Goal: Information Seeking & Learning: Learn about a topic

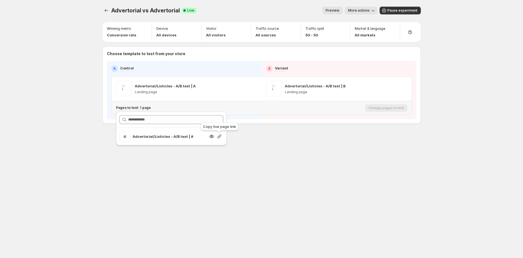
click at [217, 137] on icon "button" at bounding box center [219, 137] width 6 height 6
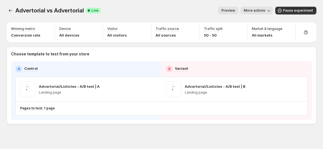
click at [254, 12] on span "More actions" at bounding box center [255, 10] width 22 height 4
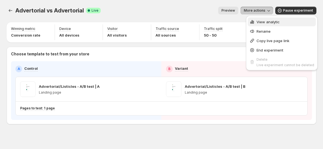
click at [255, 21] on div "View analytic" at bounding box center [282, 22] width 65 height 6
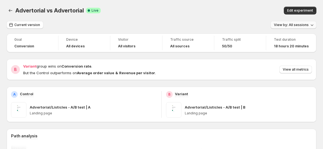
click at [303, 27] on button "View by: All sessions" at bounding box center [294, 25] width 46 height 8
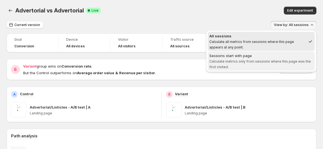
click at [281, 56] on div "Sessions start with page" at bounding box center [262, 56] width 104 height 6
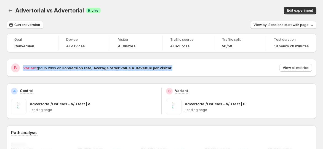
drag, startPoint x: 17, startPoint y: 69, endPoint x: 179, endPoint y: 70, distance: 161.5
click at [171, 70] on div "B Variant group wins on Conversion rate , Average order value & Revenue per vis…" at bounding box center [161, 67] width 301 height 9
click at [179, 70] on div "Variant group wins on Conversion rate , Average order value & Revenue per visit…" at bounding box center [167, 68] width 289 height 8
drag, startPoint x: 17, startPoint y: 67, endPoint x: 284, endPoint y: 61, distance: 266.7
click at [275, 64] on div "B Variant group wins on Conversion rate , Average order value & Revenue per vis…" at bounding box center [161, 67] width 301 height 9
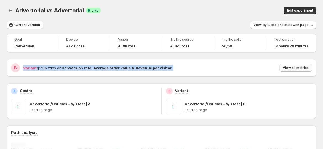
click at [288, 68] on span "View all metrics" at bounding box center [296, 67] width 26 height 4
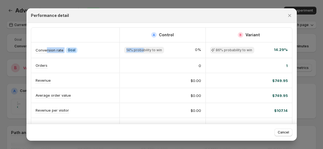
drag, startPoint x: 46, startPoint y: 51, endPoint x: 147, endPoint y: 51, distance: 101.3
click at [144, 51] on div "Conversion rate Info Goal 14% probability to win 0% 86% probability to win 14.2…" at bounding box center [161, 49] width 261 height 15
drag, startPoint x: 211, startPoint y: 49, endPoint x: 275, endPoint y: 44, distance: 64.5
click at [275, 44] on div "86% probability to win 14.29%" at bounding box center [249, 49] width 86 height 15
click at [55, 56] on div "Conversion rate Info Goal" at bounding box center [75, 50] width 88 height 15
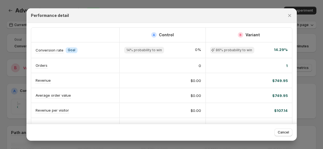
drag, startPoint x: 94, startPoint y: 18, endPoint x: 181, endPoint y: 20, distance: 86.4
click at [181, 20] on div "Performance detail" at bounding box center [161, 15] width 271 height 15
drag, startPoint x: 39, startPoint y: 79, endPoint x: 274, endPoint y: 79, distance: 234.9
click at [274, 79] on div "Revenue $0.00 $749.95" at bounding box center [161, 80] width 261 height 15
click at [293, 15] on button "Close" at bounding box center [290, 16] width 8 height 8
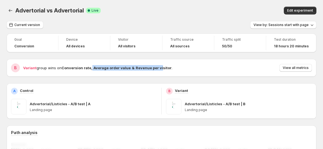
drag, startPoint x: 91, startPoint y: 67, endPoint x: 169, endPoint y: 67, distance: 78.1
click at [158, 67] on span "Variant group wins on Conversion rate , Average order value & Revenue per visit…" at bounding box center [97, 67] width 149 height 4
click at [169, 67] on div "Variant group wins on Conversion rate , Average order value & Revenue per visit…" at bounding box center [167, 68] width 289 height 8
drag, startPoint x: 185, startPoint y: 71, endPoint x: 131, endPoint y: 70, distance: 54.4
click at [131, 70] on div "B Variant group wins on Conversion rate , Average order value & Revenue per vis…" at bounding box center [161, 67] width 301 height 9
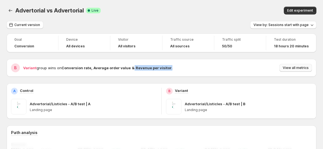
click at [293, 66] on span "View all metrics" at bounding box center [296, 67] width 26 height 4
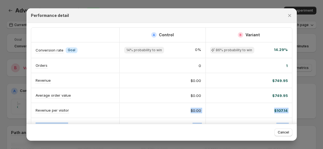
scroll to position [0, 3]
drag, startPoint x: 217, startPoint y: 109, endPoint x: 281, endPoint y: 111, distance: 64.3
click at [281, 111] on div "Revenue per visitor $0.00 $107.14" at bounding box center [161, 110] width 261 height 15
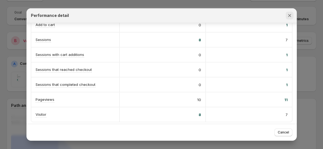
scroll to position [92, 0]
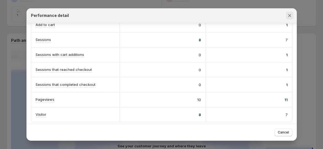
click at [288, 14] on icon "Close" at bounding box center [290, 16] width 6 height 6
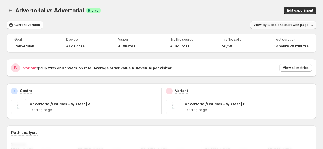
click at [314, 26] on icon "button" at bounding box center [312, 25] width 6 height 6
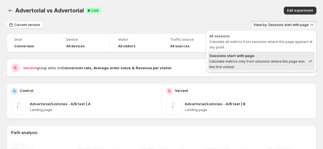
click at [213, 9] on div "Edit experiment" at bounding box center [254, 11] width 123 height 8
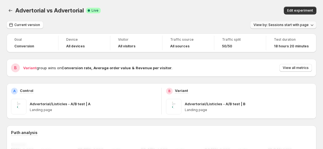
click at [299, 27] on span "View by: Sessions start with page" at bounding box center [281, 25] width 55 height 4
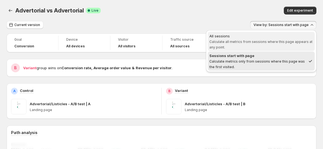
click at [284, 41] on span "Calculate all metrics from sessions where this page appears at any point." at bounding box center [261, 44] width 103 height 10
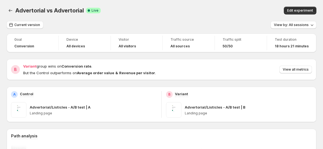
click at [204, 2] on div "Advertorial vs Advertorial. This page is ready Advertorial vs Advertorial Succe…" at bounding box center [162, 10] width 310 height 21
click at [14, 24] on button "Current version" at bounding box center [25, 25] width 37 height 8
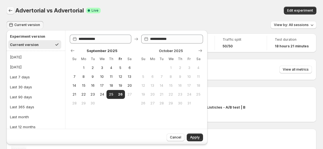
click at [13, 11] on button "Back" at bounding box center [11, 11] width 8 height 8
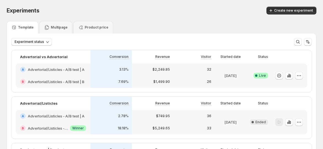
click at [206, 6] on div "Experiments. This page is ready Experiments Create new experiment" at bounding box center [162, 10] width 310 height 21
drag, startPoint x: 184, startPoint y: 32, endPoint x: 184, endPoint y: 22, distance: 9.4
click at [184, 22] on div "Template Multipage Product price" at bounding box center [162, 27] width 310 height 12
click at [222, 45] on div "Experiment status More views More views Create new view" at bounding box center [161, 42] width 301 height 8
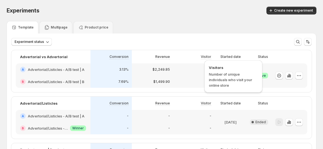
scroll to position [31, 0]
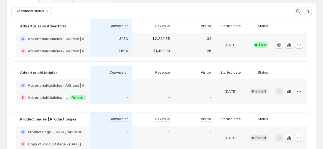
click at [206, 11] on div "Experiment status More views More views Create new view" at bounding box center [161, 11] width 301 height 8
click at [291, 45] on icon "button" at bounding box center [290, 45] width 1 height 3
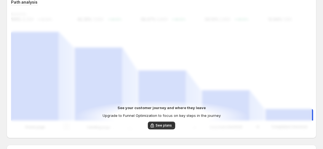
scroll to position [152, 0]
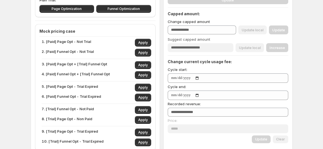
scroll to position [91, 0]
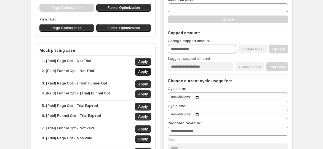
drag, startPoint x: 147, startPoint y: 70, endPoint x: 143, endPoint y: 71, distance: 4.5
click at [147, 71] on span "Apply" at bounding box center [143, 71] width 10 height 4
type input "***"
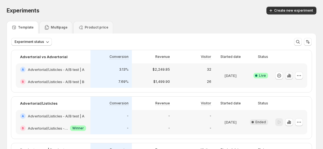
click at [290, 76] on icon "button" at bounding box center [289, 75] width 1 height 4
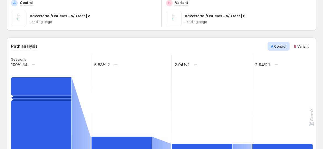
scroll to position [61, 0]
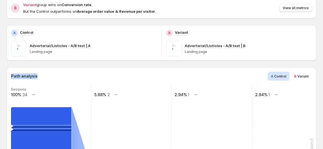
drag, startPoint x: 45, startPoint y: 75, endPoint x: 53, endPoint y: 75, distance: 8.3
click at [53, 75] on div "Path analysis A Control B Variant Sessions 100% 34 5.88% 2 2.94% 1 2.94% 1 Land…" at bounding box center [162, 140] width 310 height 146
click at [308, 77] on span "Variant" at bounding box center [303, 76] width 11 height 4
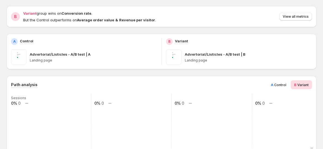
scroll to position [0, 0]
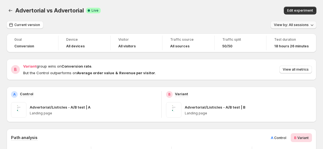
click at [287, 26] on span "View by: All sessions" at bounding box center [291, 25] width 35 height 4
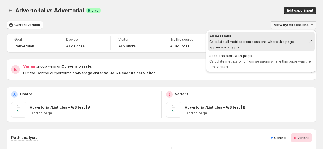
click at [200, 21] on div "Advertorial vs Advertorial. This page is ready Advertorial vs Advertorial Succe…" at bounding box center [162, 10] width 310 height 21
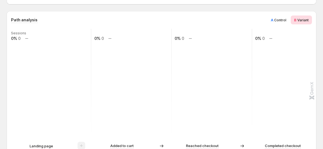
scroll to position [123, 0]
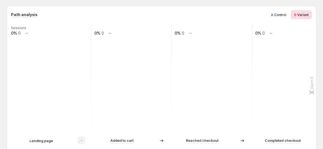
click at [286, 12] on span "A Control" at bounding box center [278, 15] width 15 height 6
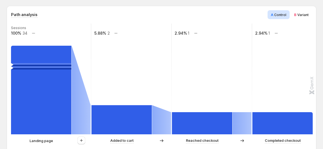
click at [305, 14] on span "Variant" at bounding box center [303, 15] width 11 height 4
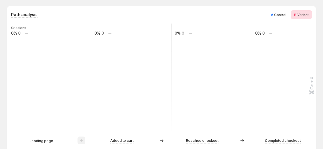
scroll to position [184, 0]
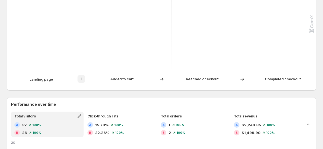
click at [38, 78] on p "Landing page" at bounding box center [41, 79] width 23 height 6
click at [80, 78] on span at bounding box center [82, 80] width 8 height 4
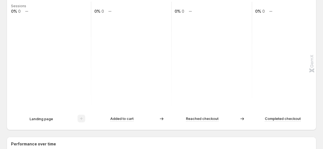
scroll to position [124, 0]
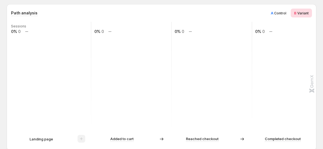
click at [287, 12] on span "Control" at bounding box center [280, 13] width 12 height 4
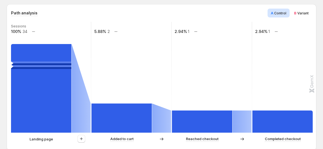
click at [299, 15] on span "B Variant" at bounding box center [301, 13] width 15 height 6
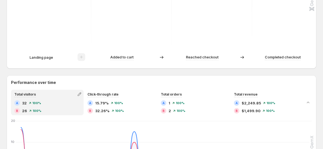
scroll to position [216, 0]
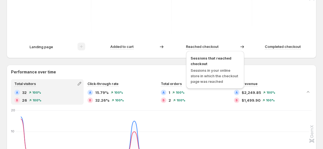
click at [204, 46] on p "Reached checkout" at bounding box center [202, 47] width 33 height 6
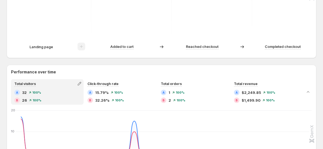
click at [119, 50] on div "Added to cart" at bounding box center [132, 47] width 80 height 8
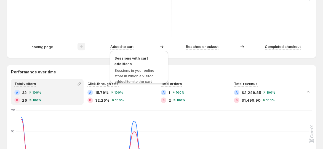
click at [120, 46] on p "Added to cart" at bounding box center [121, 47] width 23 height 6
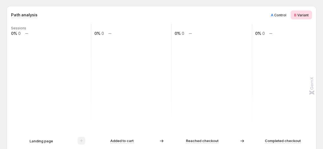
scroll to position [63, 0]
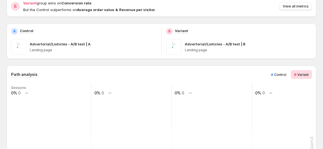
click at [280, 74] on span "Control" at bounding box center [280, 74] width 12 height 4
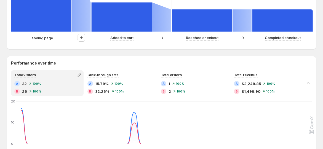
scroll to position [277, 0]
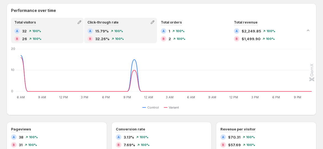
click at [111, 35] on div "A 15.79% 100% B 32.26% 100%" at bounding box center [121, 34] width 66 height 13
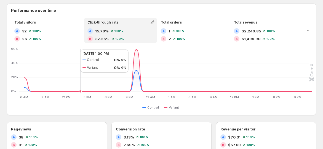
click at [63, 31] on div "A 32 100%" at bounding box center [47, 31] width 66 height 6
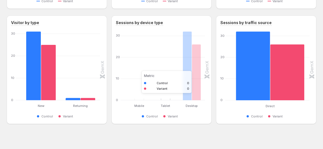
scroll to position [492, 0]
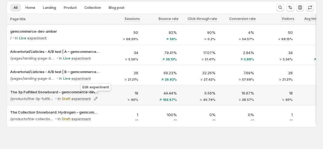
scroll to position [42, 0]
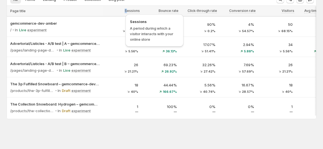
drag, startPoint x: 122, startPoint y: 10, endPoint x: 143, endPoint y: 23, distance: 24.4
click at [143, 23] on div "Analytics. This page is ready Analytics Last 7 days View by: All sessions All H…" at bounding box center [161, 54] width 323 height 189
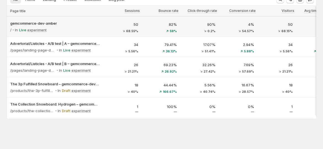
click at [6, 18] on div "Analytics. This page is ready Analytics Last 7 days View by: All sessions All H…" at bounding box center [161, 54] width 323 height 189
drag, startPoint x: 6, startPoint y: 21, endPoint x: 58, endPoint y: 21, distance: 51.9
click at [58, 21] on div "Analytics. This page is ready Analytics Last 7 days View by: All sessions All H…" at bounding box center [161, 54] width 323 height 189
click at [5, 25] on div "Analytics. This page is ready Analytics Last 7 days View by: All sessions All H…" at bounding box center [161, 54] width 323 height 189
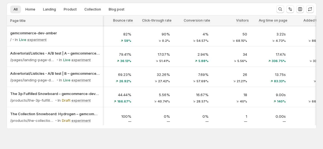
scroll to position [0, 0]
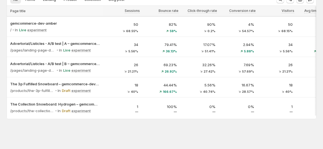
drag, startPoint x: 126, startPoint y: 115, endPoint x: 135, endPoint y: 115, distance: 8.6
click at [135, 117] on div at bounding box center [161, 117] width 309 height 1
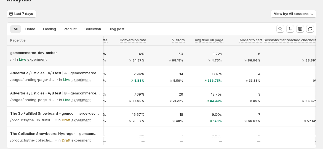
click at [299, 53] on p "2" at bounding box center [292, 54] width 51 height 6
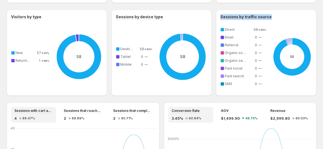
drag, startPoint x: 222, startPoint y: 15, endPoint x: 273, endPoint y: 13, distance: 50.6
click at [273, 13] on div "Sessions by traffic source 58 Direct 58 64% Email 0 Referral 0 Organic social 0…" at bounding box center [266, 53] width 100 height 86
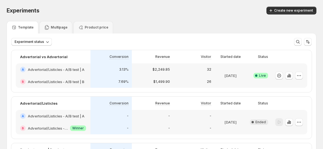
click at [205, 67] on div "32" at bounding box center [194, 70] width 35 height 6
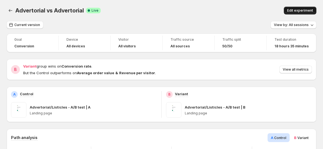
click at [313, 9] on span "Edit experiment" at bounding box center [300, 10] width 26 height 4
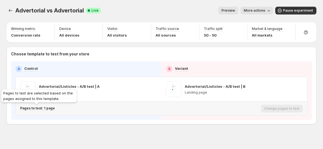
click at [52, 109] on p "Pages to test: 1 page" at bounding box center [37, 108] width 35 height 4
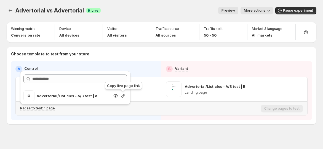
click at [122, 95] on icon "button" at bounding box center [124, 96] width 6 height 6
